Goal: Task Accomplishment & Management: Manage account settings

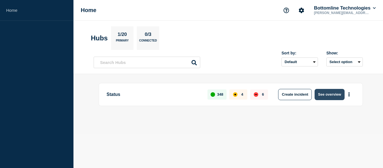
click at [331, 93] on button "See overview" at bounding box center [330, 94] width 30 height 11
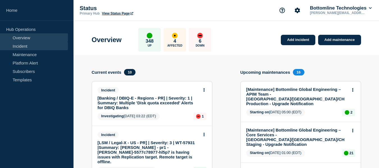
click at [20, 46] on link "Incident" at bounding box center [34, 46] width 68 height 8
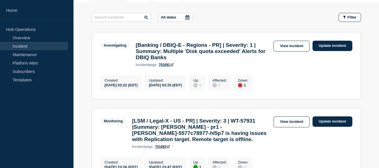
scroll to position [112, 0]
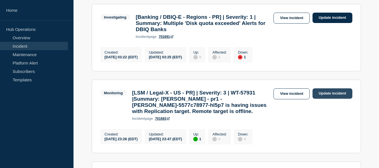
click at [329, 95] on link "Update incident" at bounding box center [333, 93] width 40 height 10
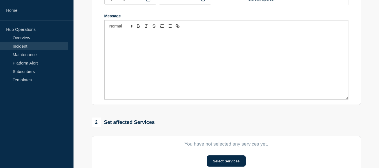
type input "[LSM / Legal-X - US - PR] | Severity: 3 | WT-57931 |Summary: [PERSON_NAME] - pr…"
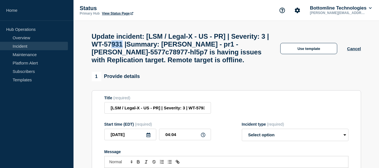
drag, startPoint x: 167, startPoint y: 45, endPoint x: 171, endPoint y: 45, distance: 3.9
click at [171, 45] on h1 "Update incident: [LSM / Legal-X - US - PR] | Severity: 3 | WT-57931 |Summary: […" at bounding box center [181, 48] width 179 height 31
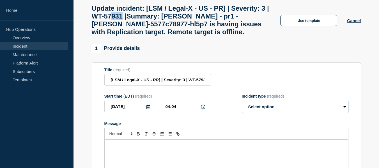
click at [254, 110] on select "Select option Investigating Identified Monitoring Resolved" at bounding box center [295, 107] width 107 height 12
select select "resolved"
click at [242, 106] on select "Select option Investigating Identified Monitoring Resolved" at bounding box center [295, 107] width 107 height 12
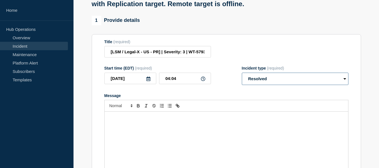
scroll to position [84, 0]
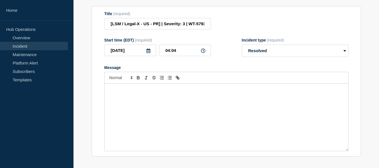
click at [139, 98] on div "Message" at bounding box center [227, 117] width 244 height 67
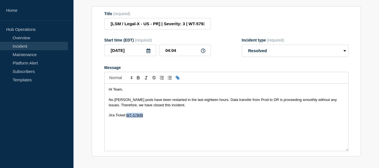
drag, startPoint x: 159, startPoint y: 120, endPoint x: 128, endPoint y: 122, distance: 31.8
click at [128, 118] on p "Jira Ticket: WT-57849" at bounding box center [226, 115] width 235 height 5
click at [120, 117] on span "Jira Ticket:" at bounding box center [128, 115] width 17 height 4
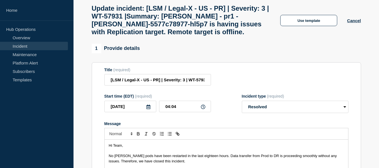
scroll to position [0, 0]
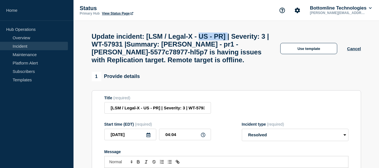
drag, startPoint x: 216, startPoint y: 38, endPoint x: 246, endPoint y: 37, distance: 30.6
click at [246, 37] on h1 "Update incident: [LSM / Legal-X - US - PR] | Severity: 3 | WT-57931 |Summary: […" at bounding box center [181, 48] width 179 height 31
drag, startPoint x: 214, startPoint y: 47, endPoint x: 269, endPoint y: 47, distance: 55.0
click at [269, 47] on h1 "Update incident: [LSM / Legal-X - US - PR] | Severity: 3 | WT-57931 |Summary: […" at bounding box center [181, 48] width 179 height 31
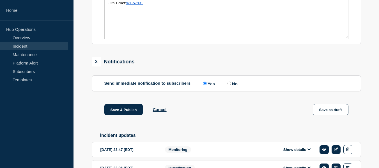
scroll to position [112, 0]
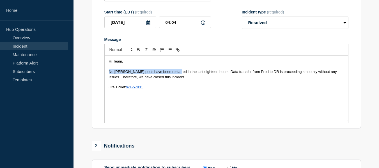
drag, startPoint x: 109, startPoint y: 77, endPoint x: 172, endPoint y: 76, distance: 62.6
click at [172, 76] on span "No [PERSON_NAME] pods have been restarted in the last eighteen hours. Data tran…" at bounding box center [223, 74] width 229 height 9
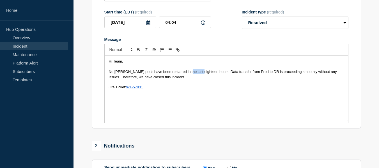
drag, startPoint x: 184, startPoint y: 78, endPoint x: 198, endPoint y: 78, distance: 14.3
click at [198, 78] on span "No [PERSON_NAME] pods have been restarted in the last eighteen hours. Data tran…" at bounding box center [223, 74] width 229 height 9
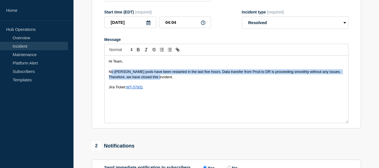
drag, startPoint x: 115, startPoint y: 76, endPoint x: 165, endPoint y: 83, distance: 50.2
click at [165, 80] on p "No [PERSON_NAME] pods have been restarted in the last five hours. Data transfer…" at bounding box center [226, 74] width 235 height 10
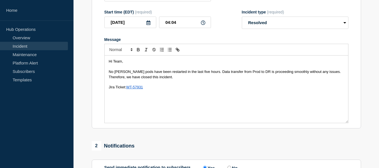
click at [121, 79] on span "No [PERSON_NAME] pods have been restarted in the last five hours. Data transfer…" at bounding box center [225, 74] width 233 height 9
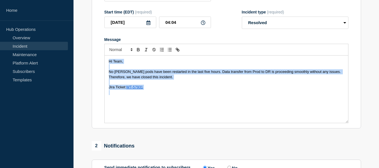
drag, startPoint x: 109, startPoint y: 68, endPoint x: 164, endPoint y: 95, distance: 61.3
click at [164, 95] on div "Hi Team, No [PERSON_NAME] pods have been restarted in the last five hours. Data…" at bounding box center [227, 89] width 244 height 67
click at [164, 95] on p "Message" at bounding box center [226, 92] width 235 height 5
drag, startPoint x: 159, startPoint y: 84, endPoint x: 107, endPoint y: 77, distance: 51.8
click at [107, 77] on div "Hi Team, No [PERSON_NAME] pods have been restarted in the last five hours. Data…" at bounding box center [227, 89] width 244 height 67
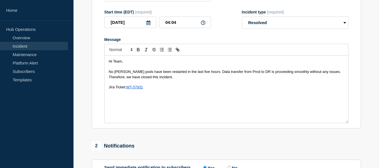
click at [165, 85] on p "Message" at bounding box center [226, 82] width 235 height 5
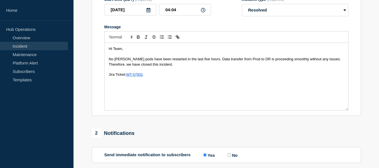
scroll to position [237, 0]
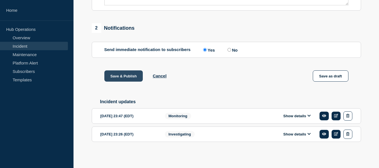
click at [122, 77] on button "Save & Publish" at bounding box center [123, 75] width 39 height 11
